Goal: Information Seeking & Learning: Learn about a topic

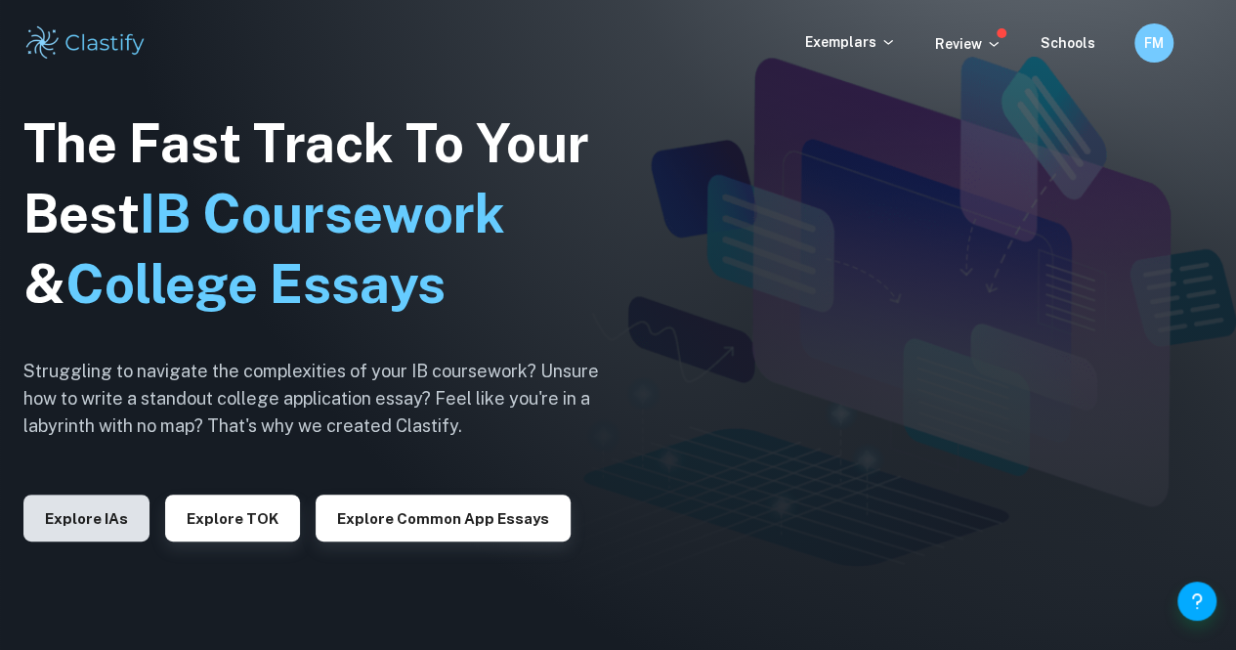
click at [98, 517] on button "Explore IAs" at bounding box center [86, 517] width 126 height 47
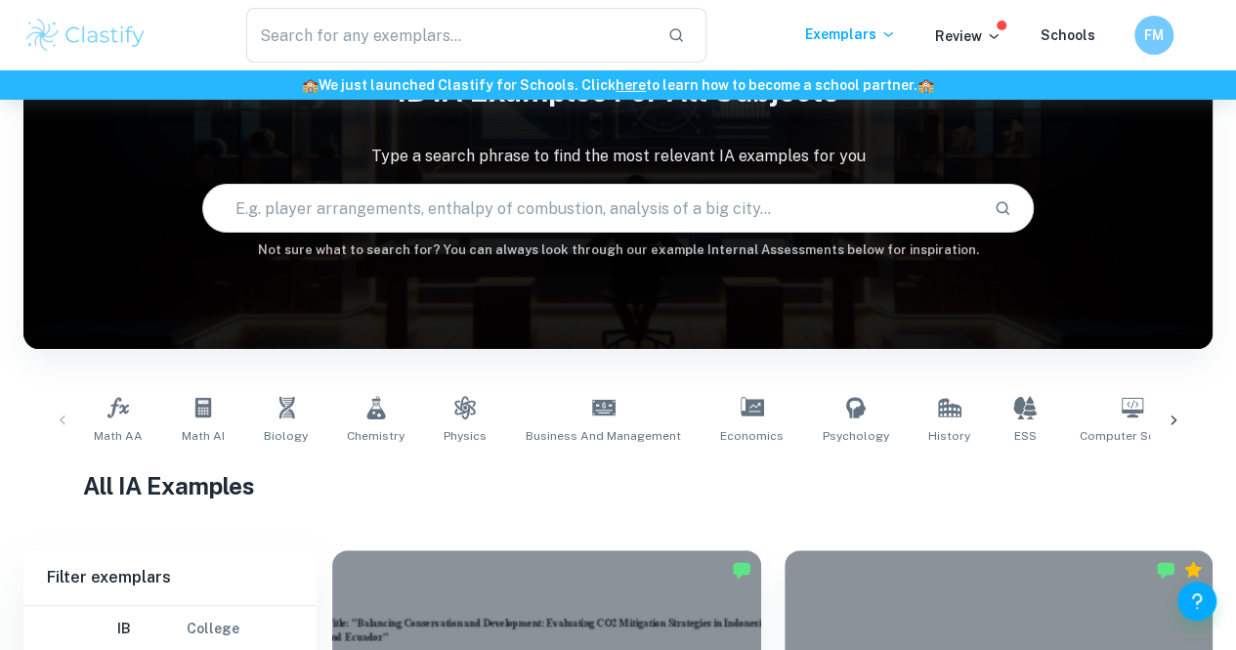
scroll to position [109, 0]
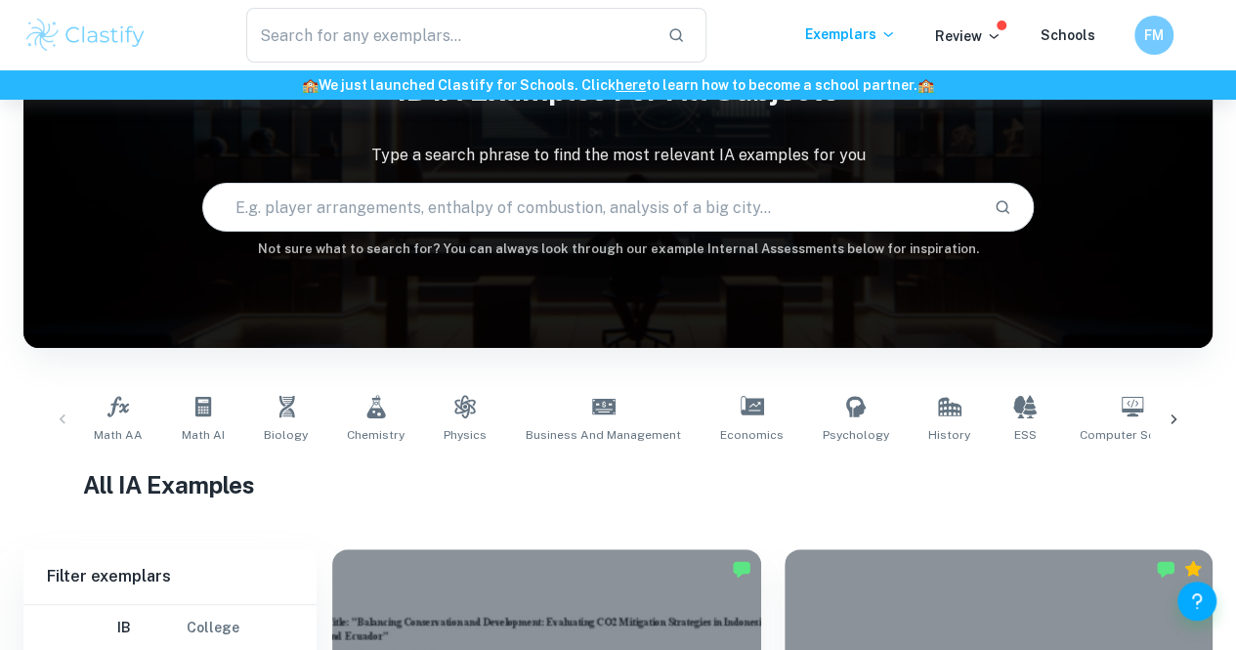
click at [432, 206] on input "text" at bounding box center [591, 207] width 776 height 55
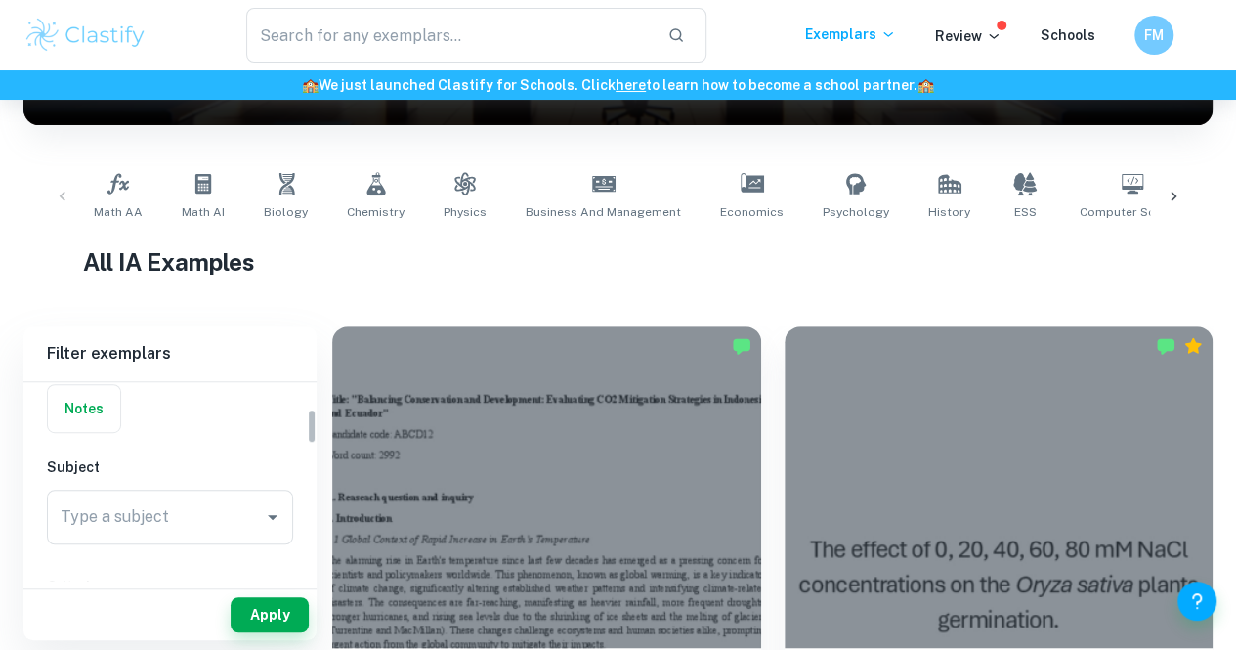
scroll to position [152, 0]
click at [205, 526] on input "Type a subject" at bounding box center [155, 514] width 199 height 37
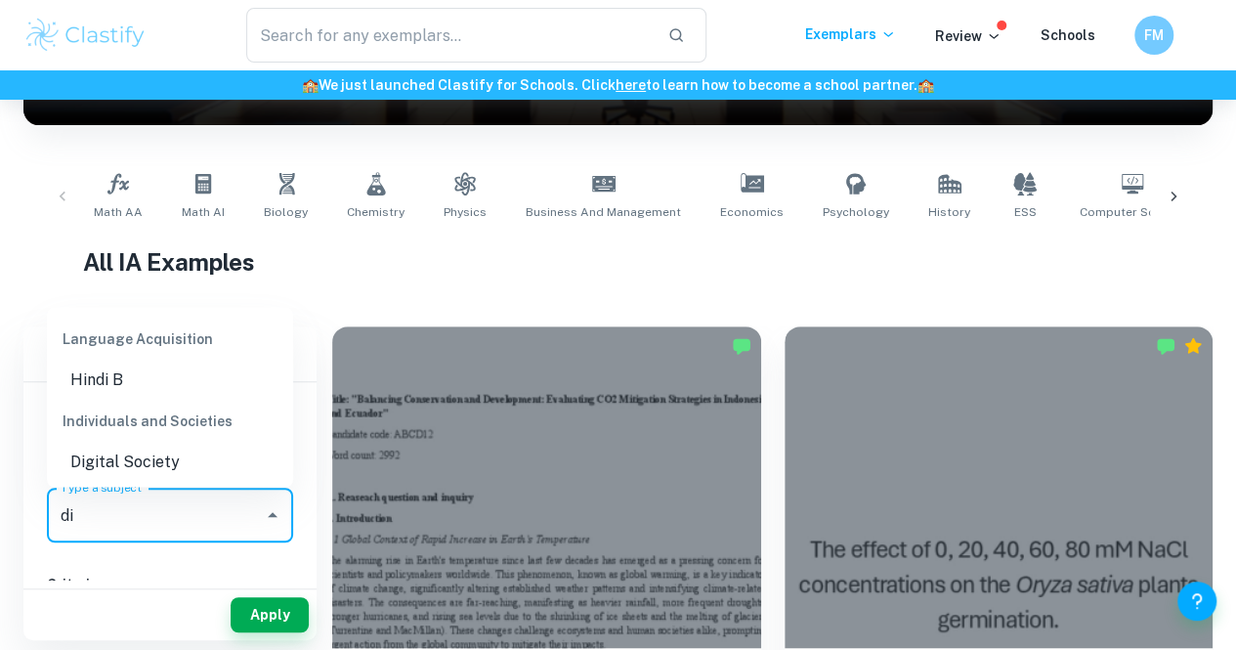
click at [188, 472] on li "Digital Society" at bounding box center [170, 460] width 246 height 35
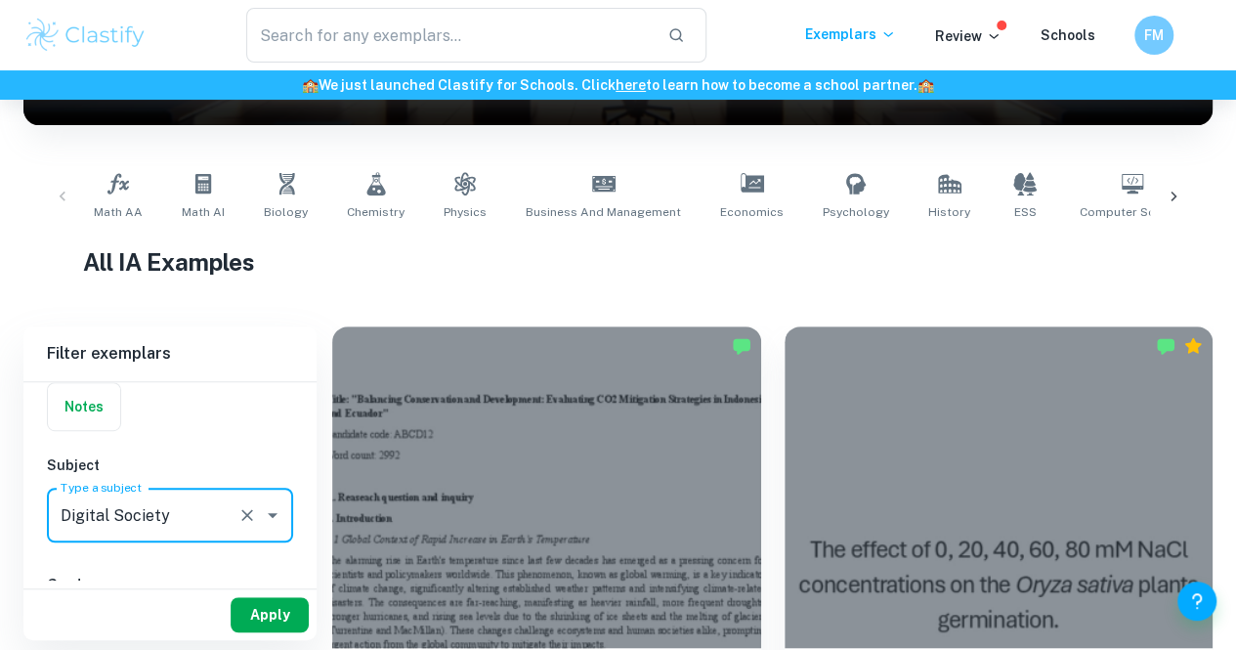
type input "Digital Society"
click at [253, 617] on button "Apply" at bounding box center [270, 614] width 78 height 35
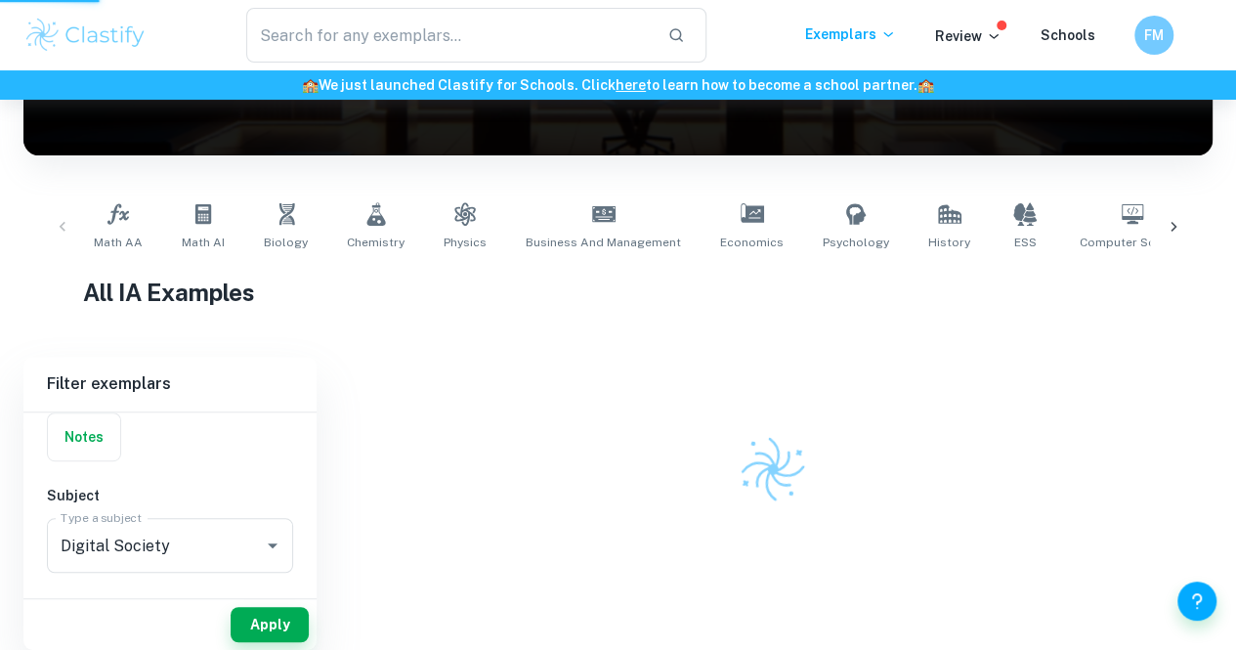
scroll to position [301, 0]
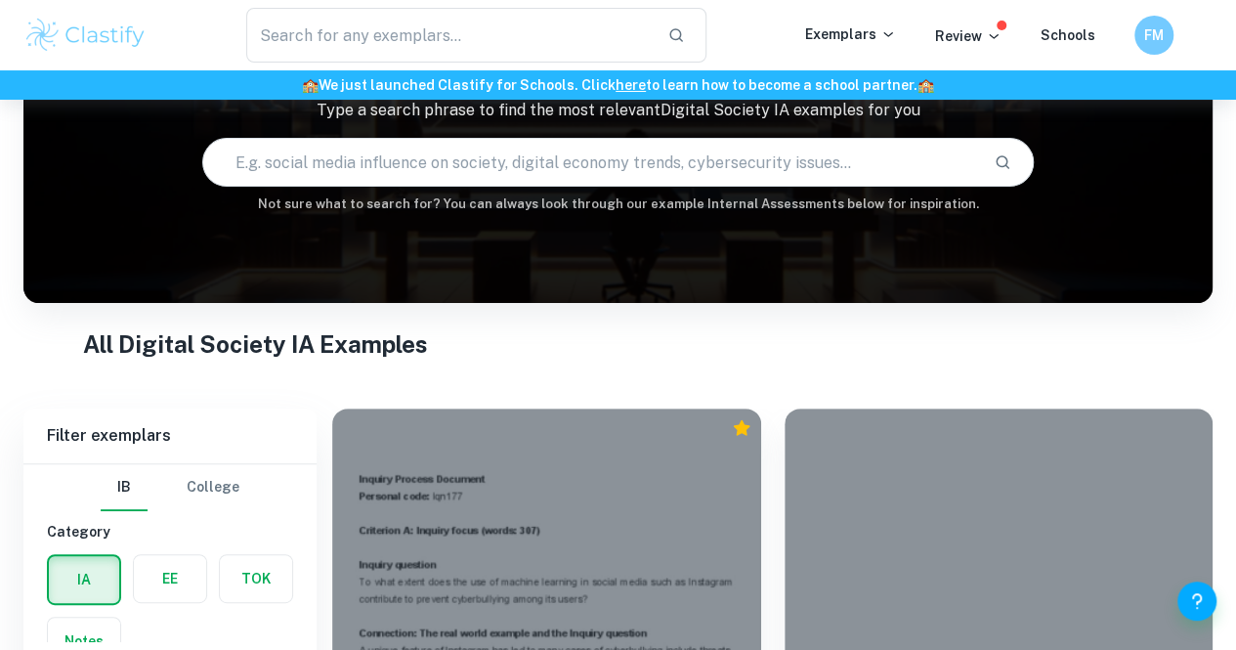
scroll to position [297, 0]
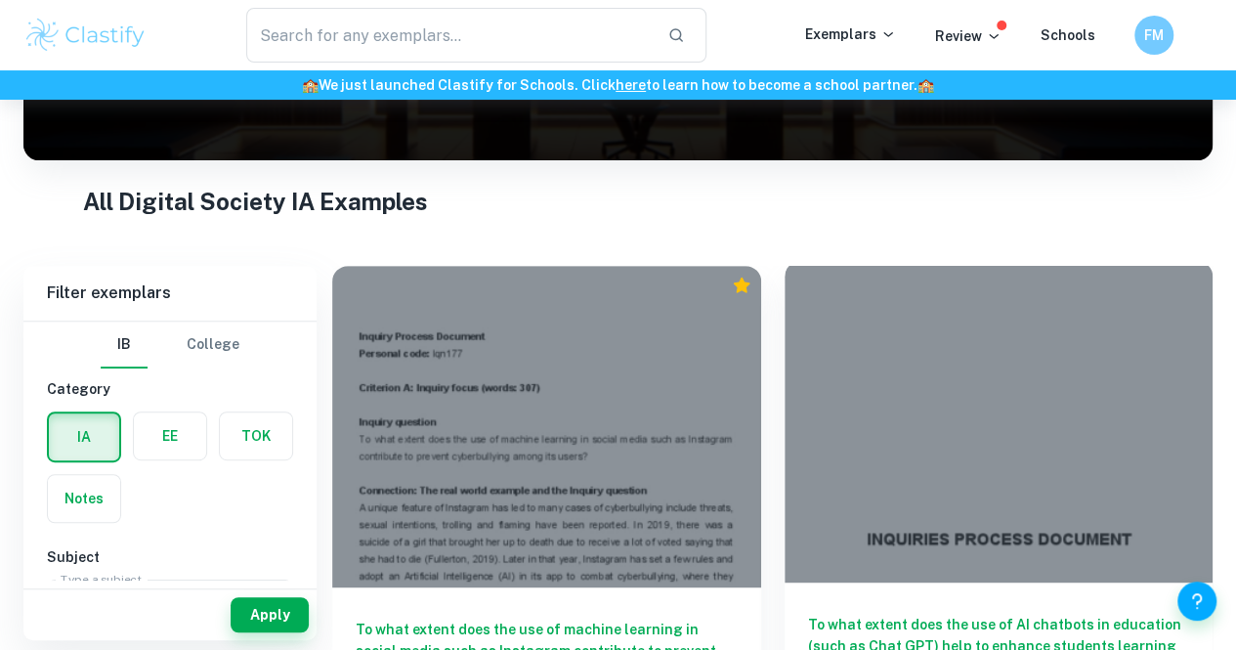
click at [838, 613] on h6 "To what extent does the use of AI chatbots in education (such as Chat GPT) help…" at bounding box center [999, 645] width 382 height 64
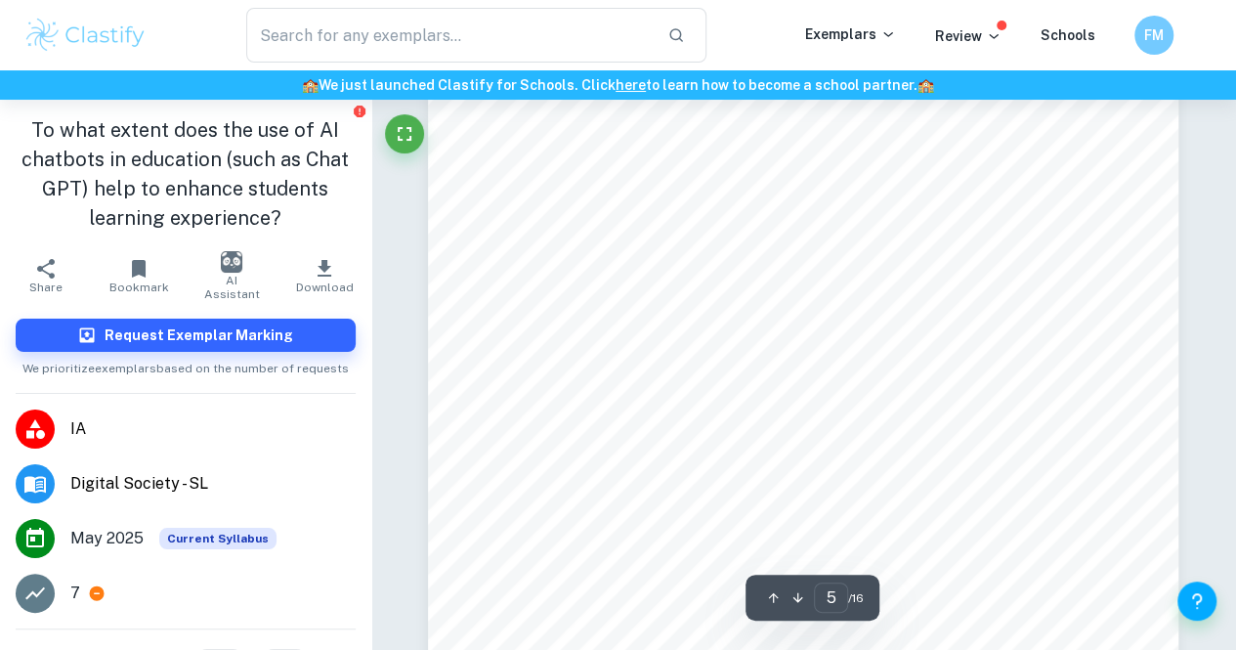
scroll to position [4841, 0]
click at [313, 271] on icon "button" at bounding box center [324, 268] width 23 height 23
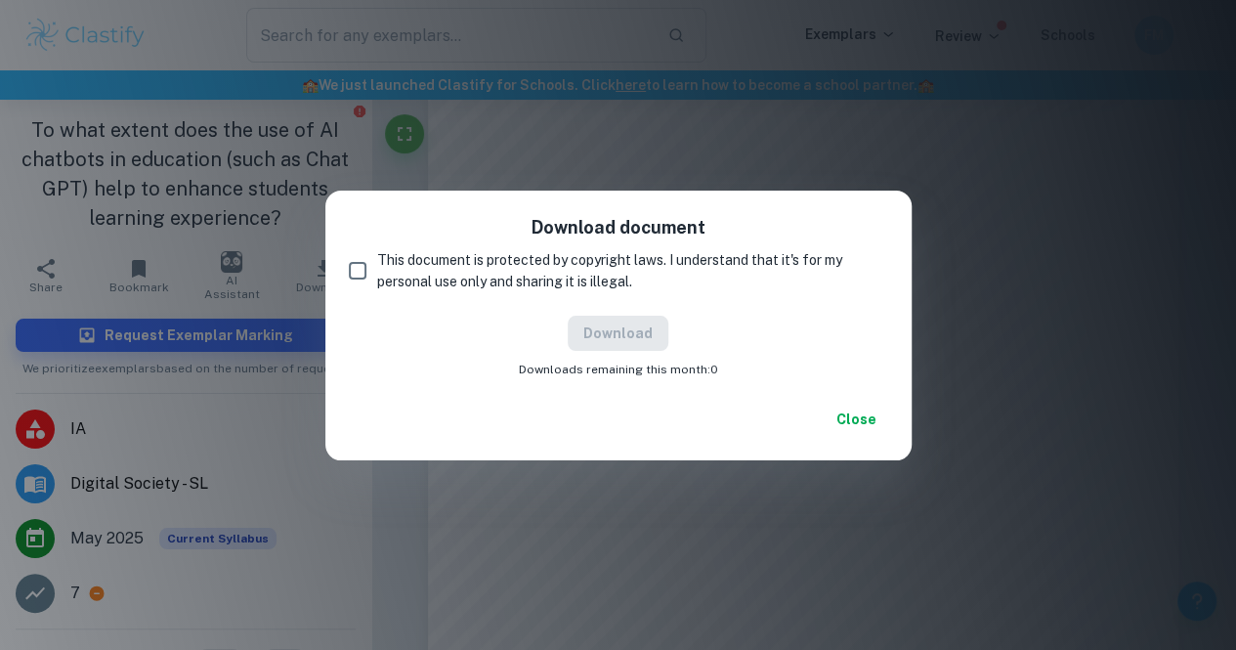
click at [851, 415] on button "Close" at bounding box center [856, 418] width 63 height 35
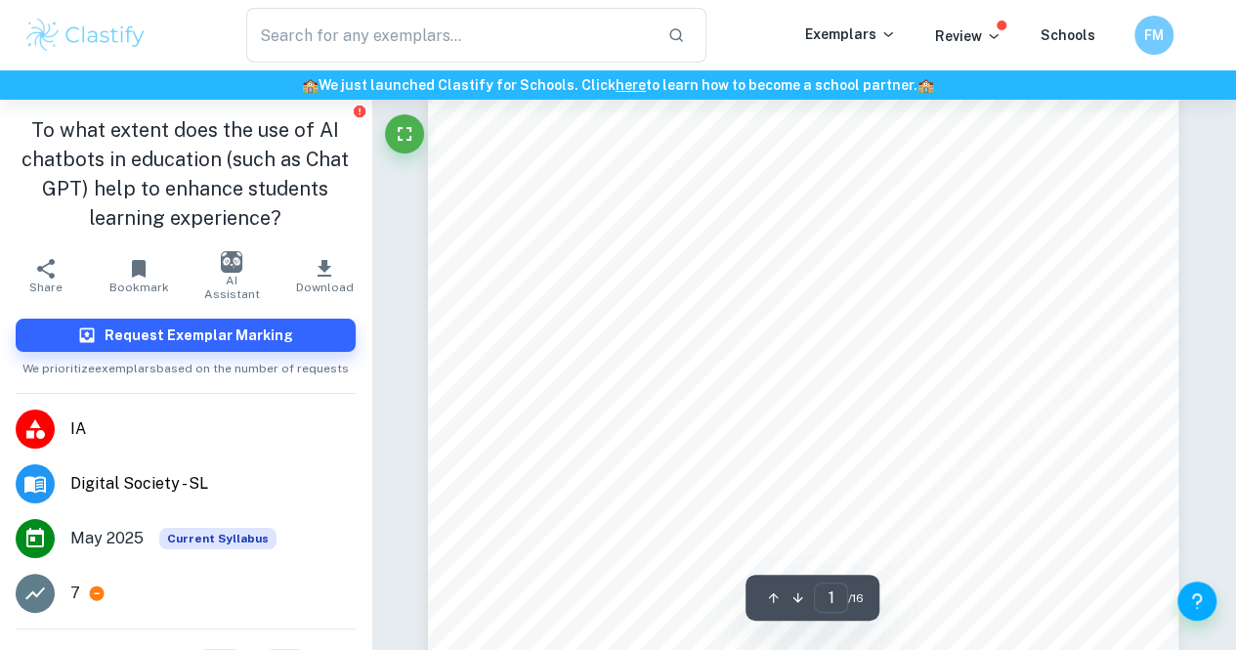
scroll to position [0, 0]
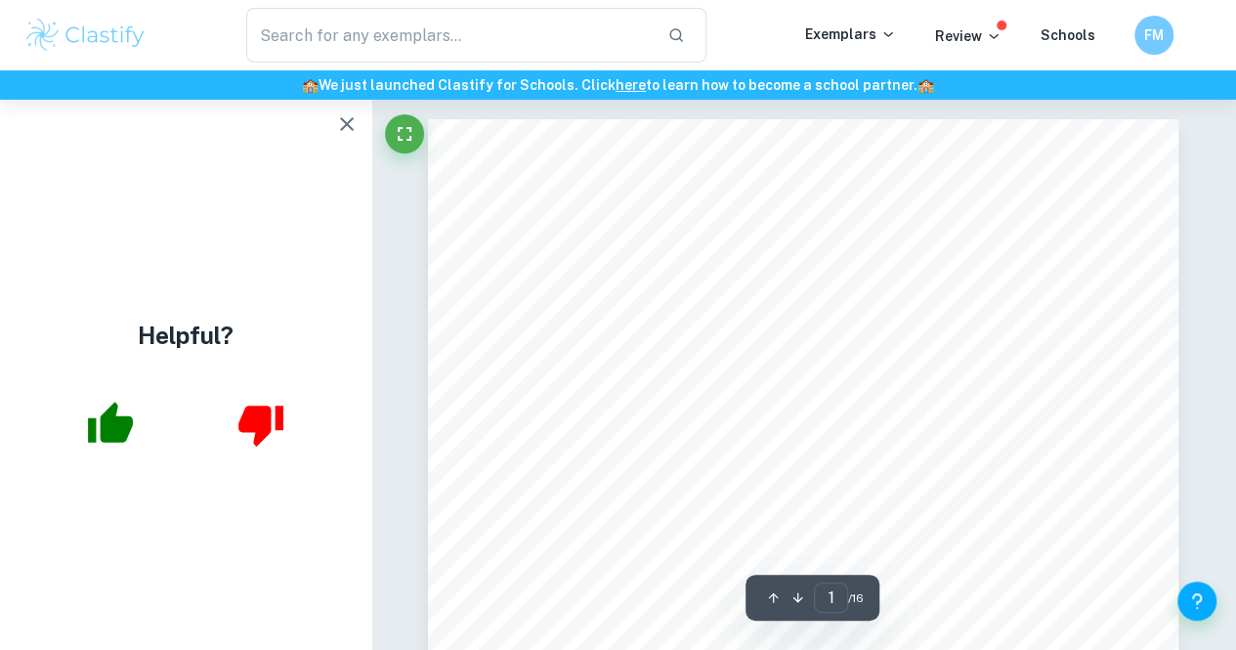
click at [612, 502] on div "INQUIRIES PROCESS DOCUMENT USE OF AI CHATBOTS IN EDUCATION THAT ENHANCE STUDENT…" at bounding box center [803, 649] width 750 height 1061
click at [631, 503] on span "INQUIRIES PROCESS DOCUMENT" at bounding box center [803, 508] width 370 height 22
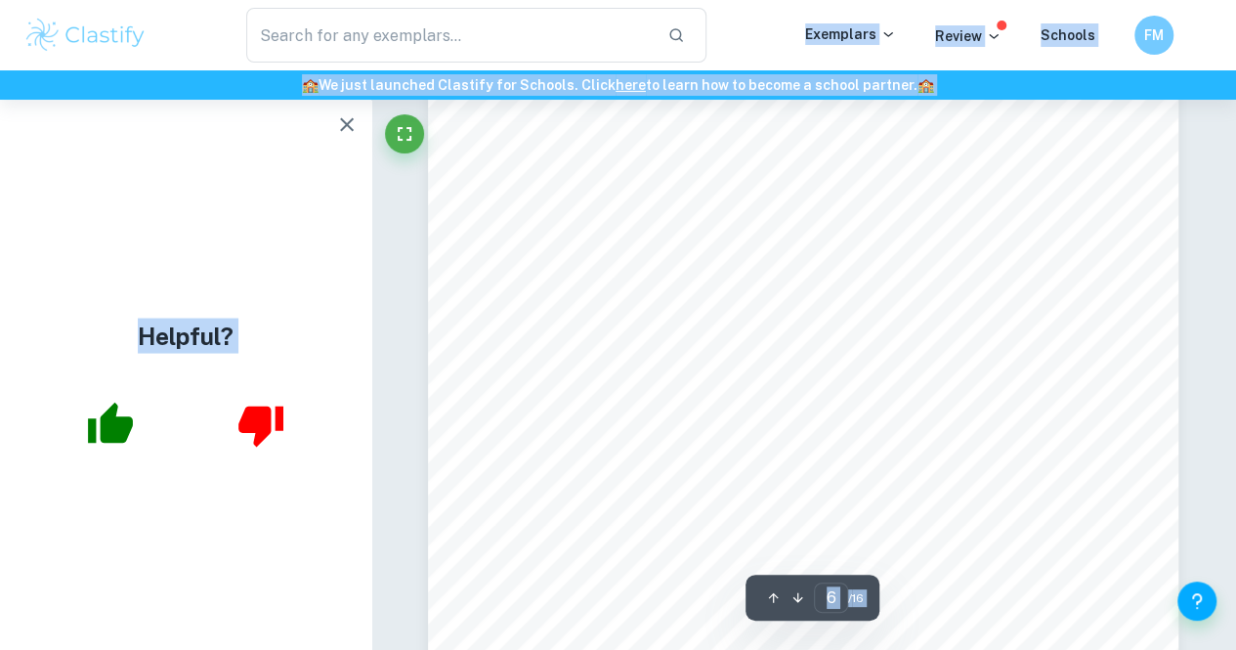
scroll to position [5480, 0]
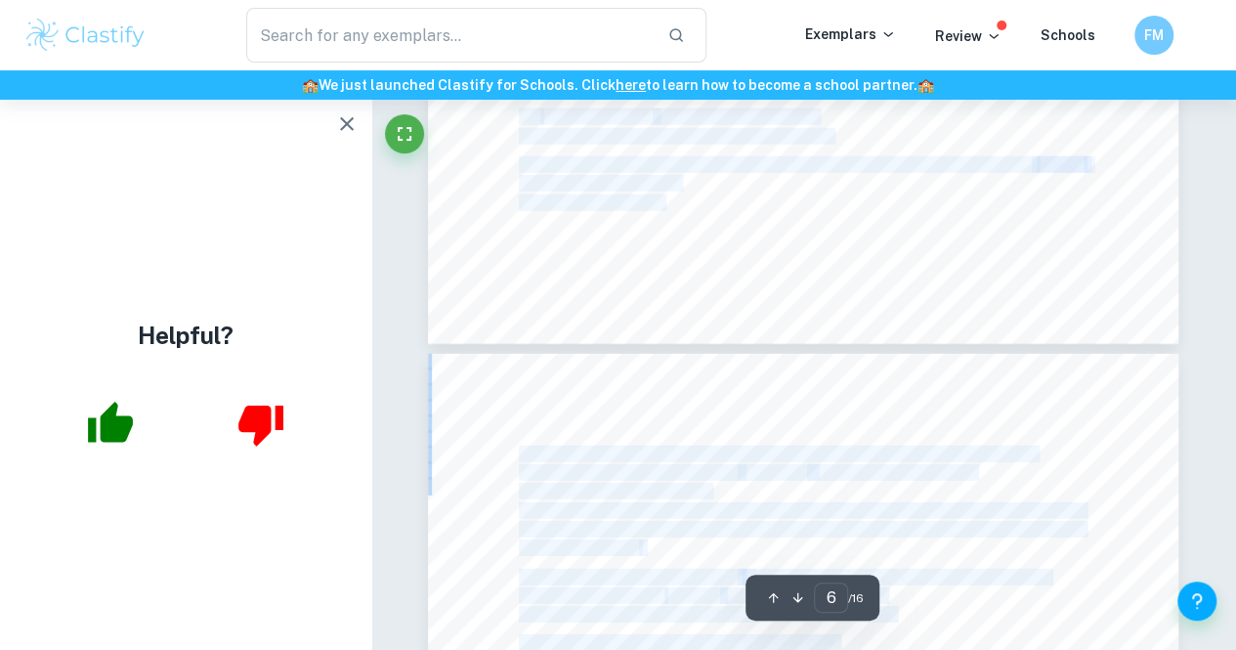
type input "7"
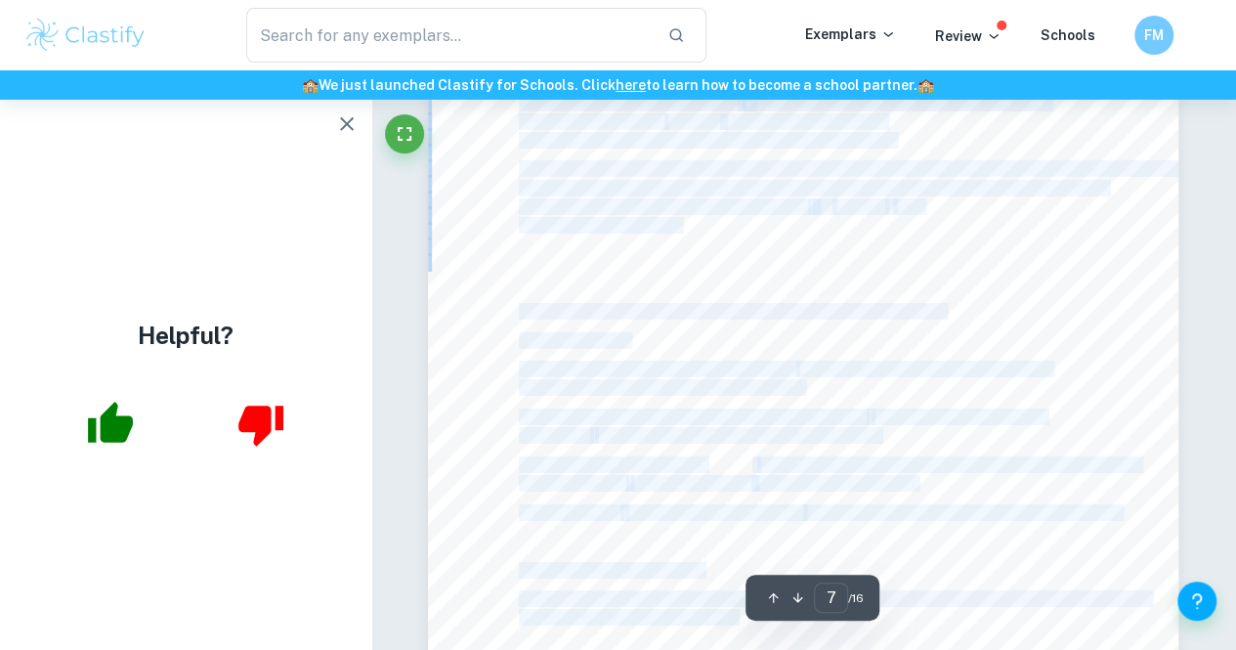
scroll to position [6787, 0]
drag, startPoint x: 529, startPoint y: 448, endPoint x: 782, endPoint y: 220, distance: 341.0
copy div "USE OF AI CHATBOTS IN EDUCATION THAT ENHANCE STUDENT LEARNING EXPERIENCE Words:…"
click at [348, 118] on icon "button" at bounding box center [346, 123] width 23 height 23
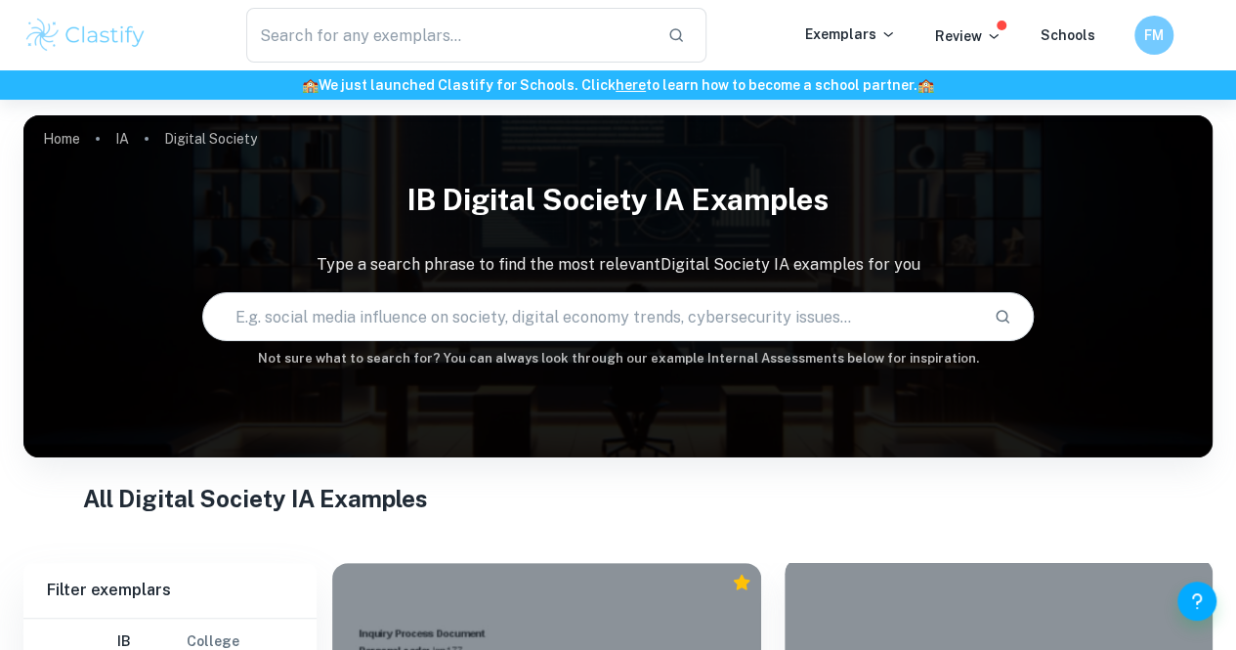
scroll to position [297, 0]
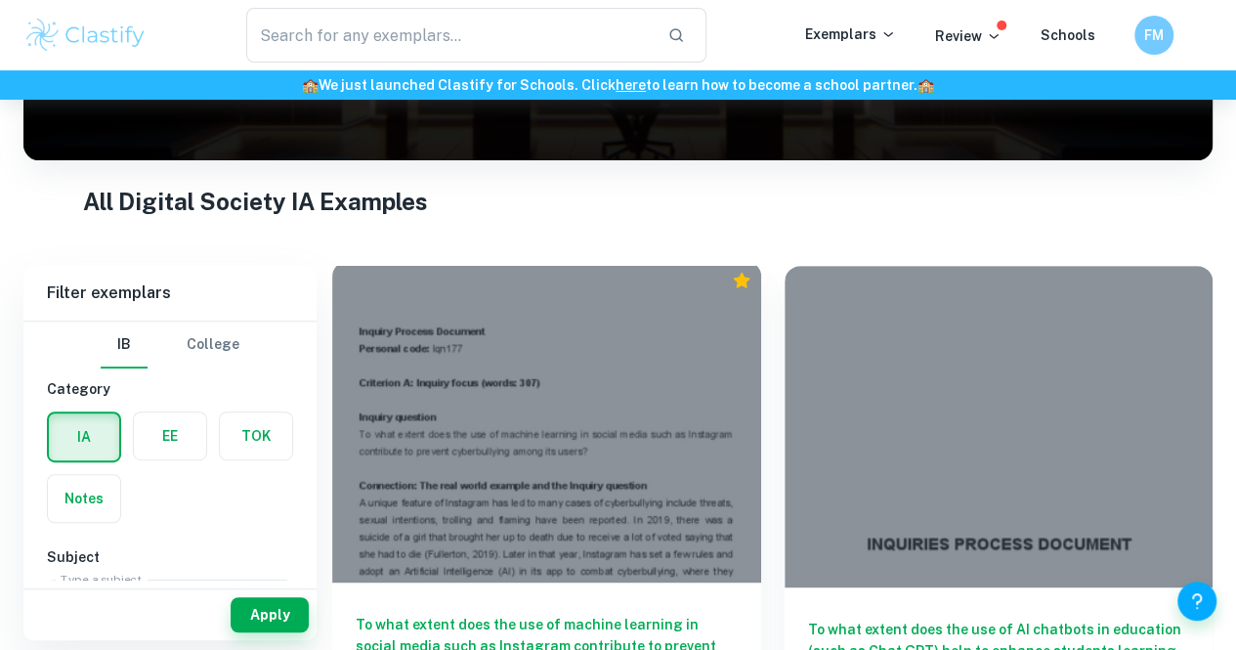
click at [557, 613] on h6 "To what extent does the use of machine learning in social media such as Instagr…" at bounding box center [547, 645] width 382 height 64
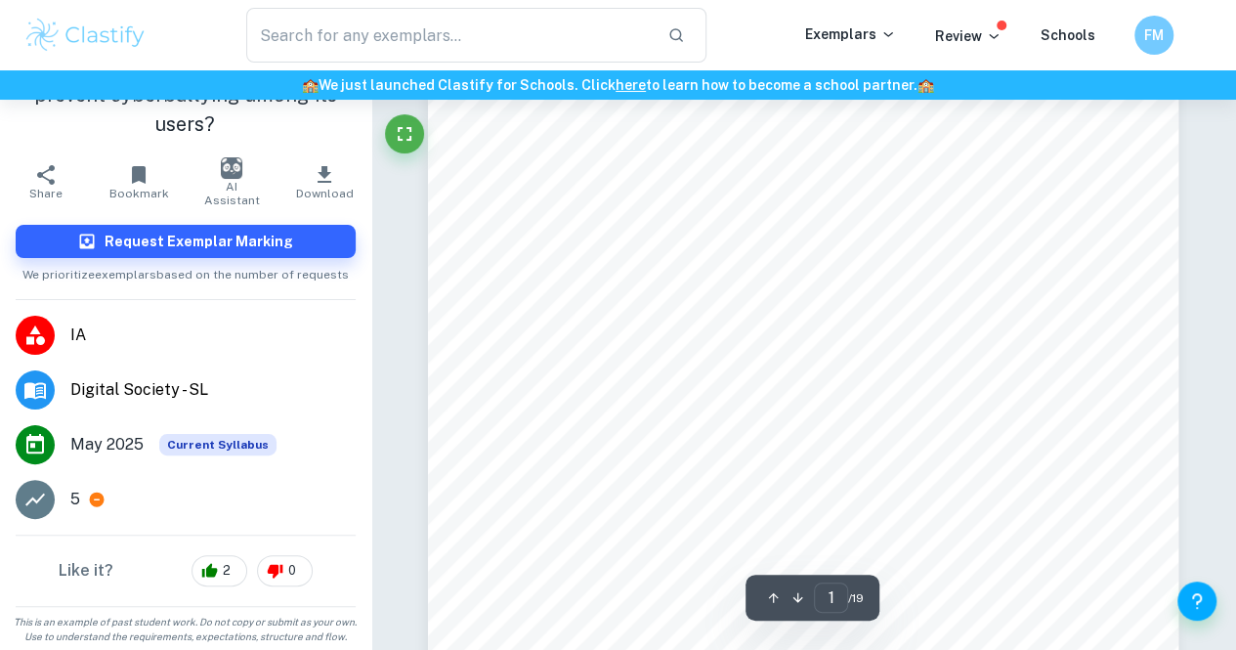
scroll to position [448, 0]
click at [105, 501] on div "5" at bounding box center [212, 498] width 285 height 23
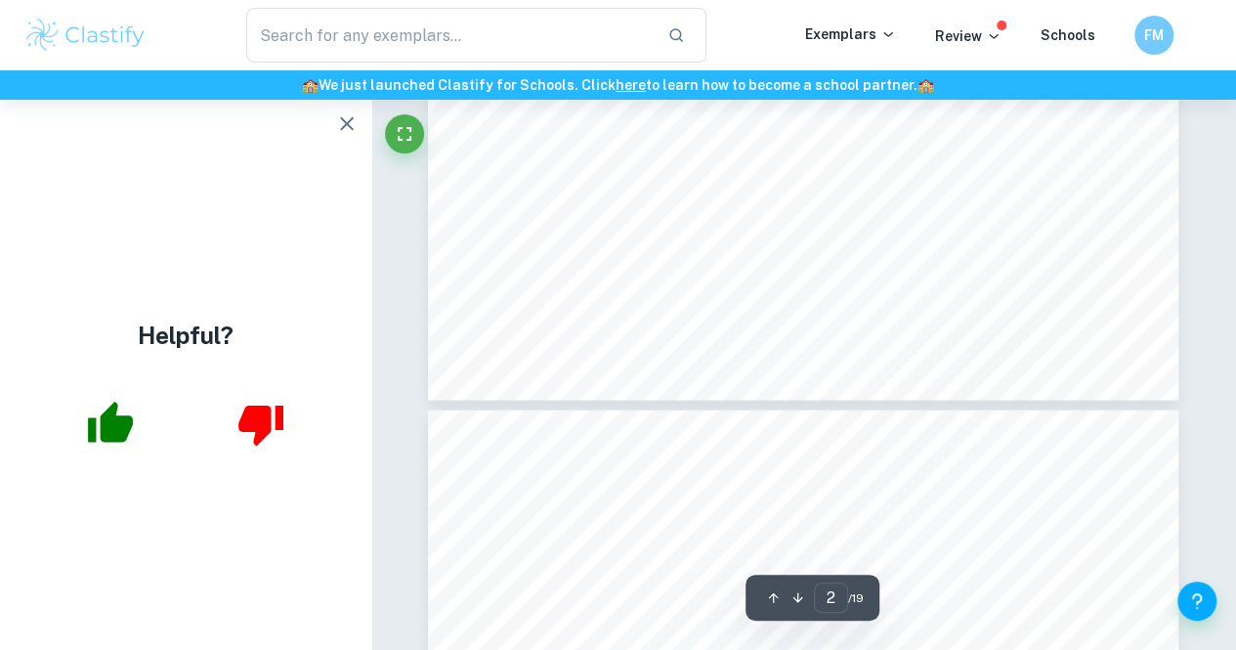
type input "3"
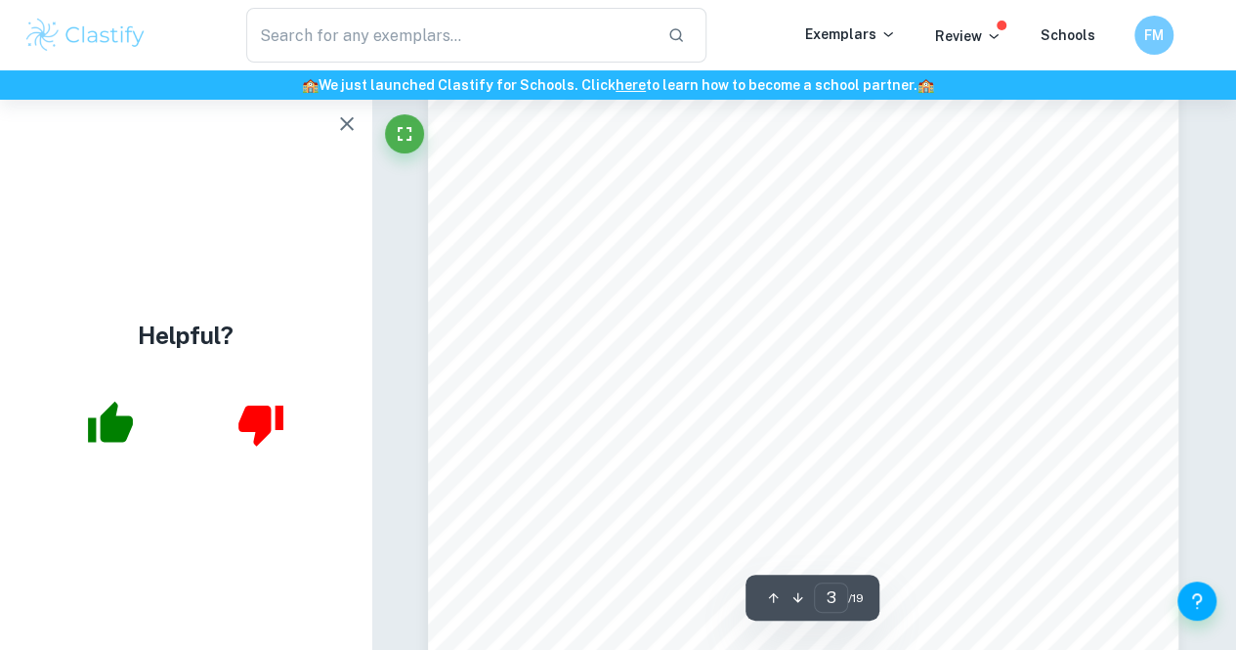
scroll to position [2375, 0]
click at [352, 127] on icon "button" at bounding box center [346, 123] width 23 height 23
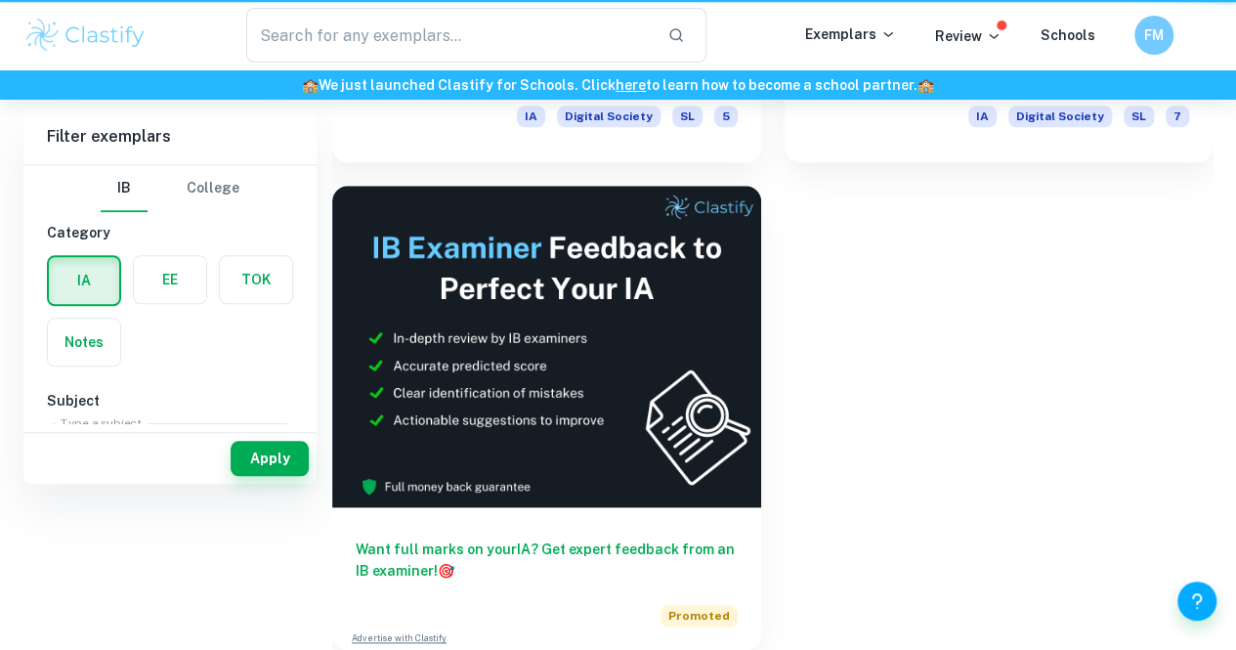
scroll to position [297, 0]
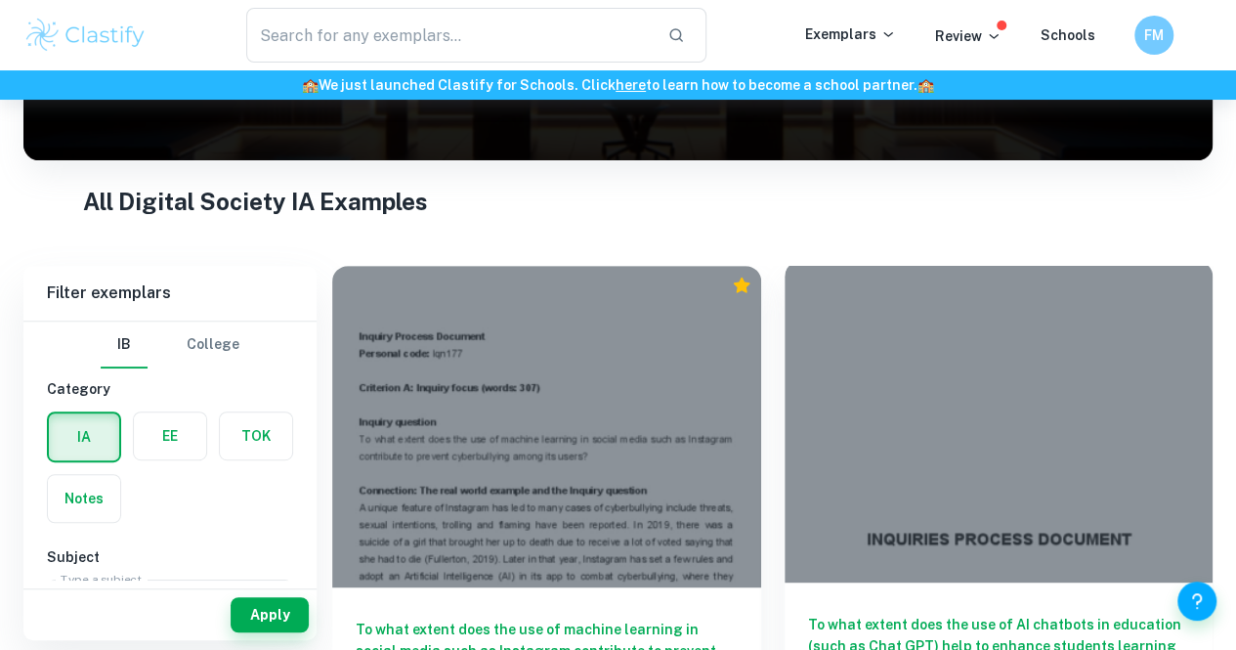
click at [808, 613] on h6 "To what extent does the use of AI chatbots in education (such as Chat GPT) help…" at bounding box center [999, 645] width 382 height 64
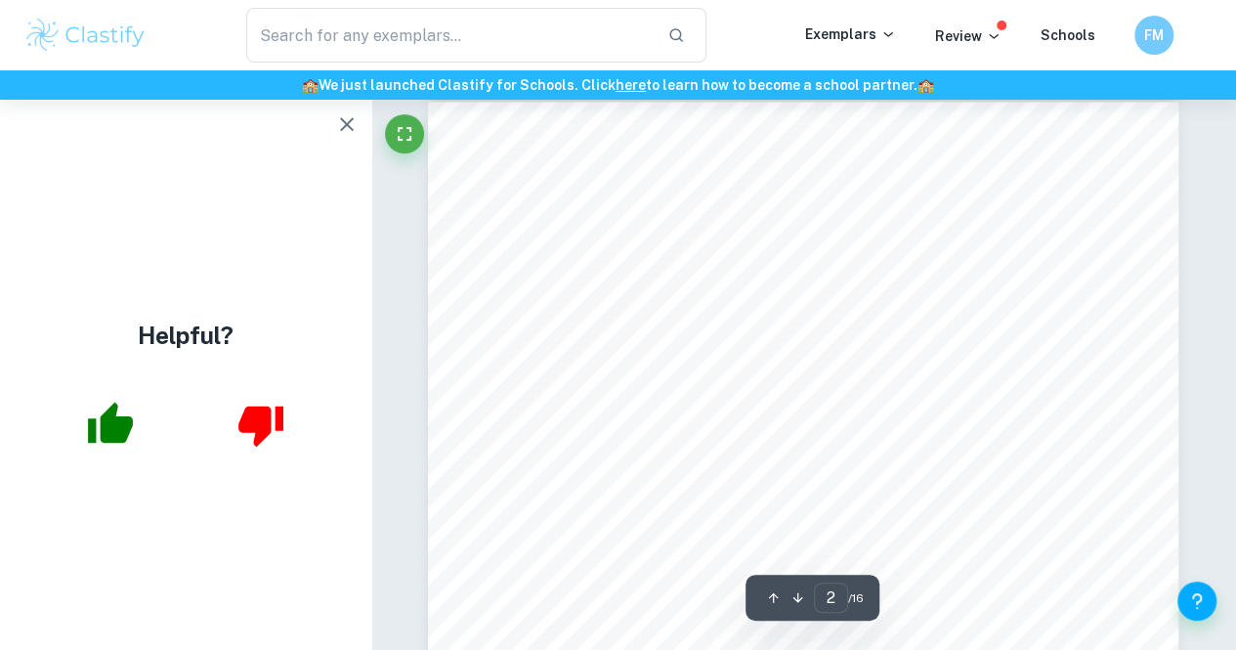
scroll to position [1229, 0]
type input "3"
